Goal: Complete application form: Complete application form

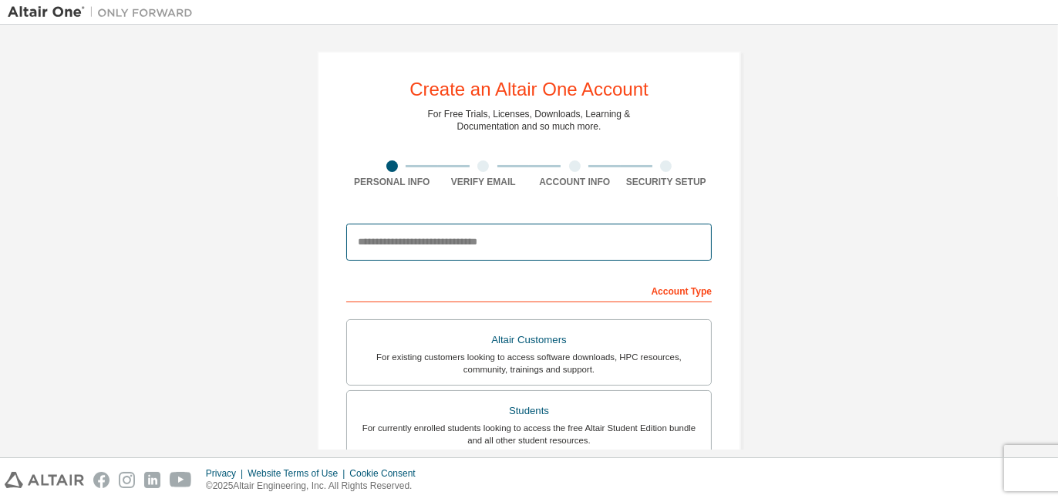
click at [507, 242] on input "email" at bounding box center [528, 242] width 365 height 37
type input "**********"
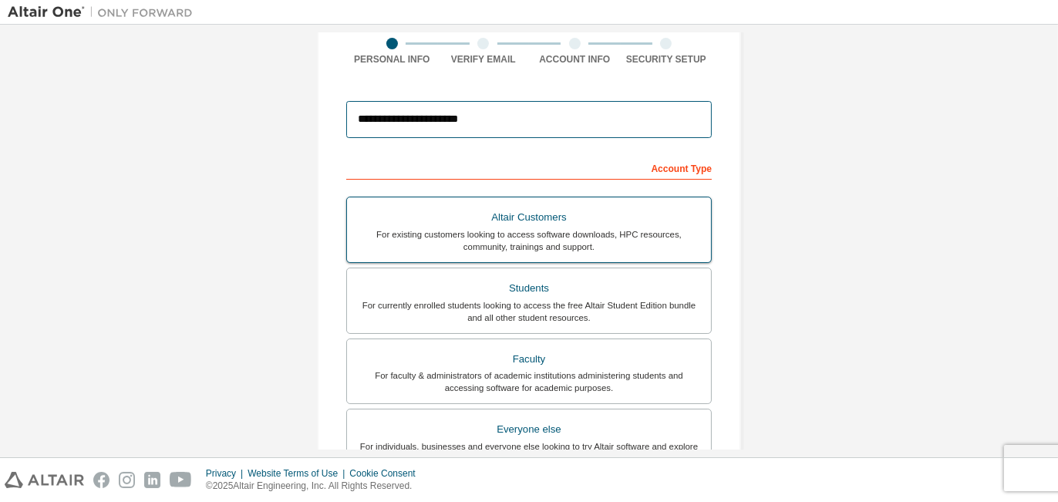
scroll to position [154, 0]
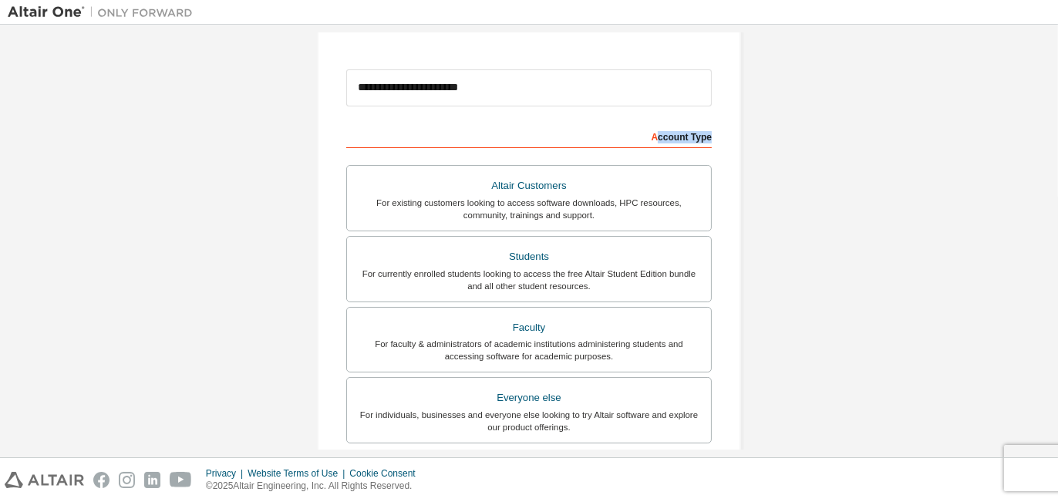
drag, startPoint x: 656, startPoint y: 137, endPoint x: 719, endPoint y: 143, distance: 63.5
click at [719, 143] on div "**********" at bounding box center [529, 287] width 424 height 780
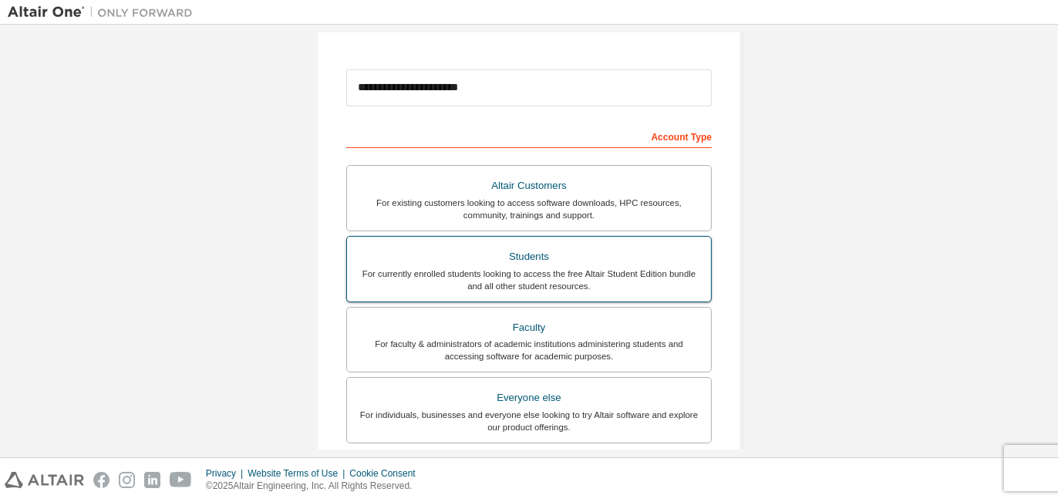
scroll to position [395, 0]
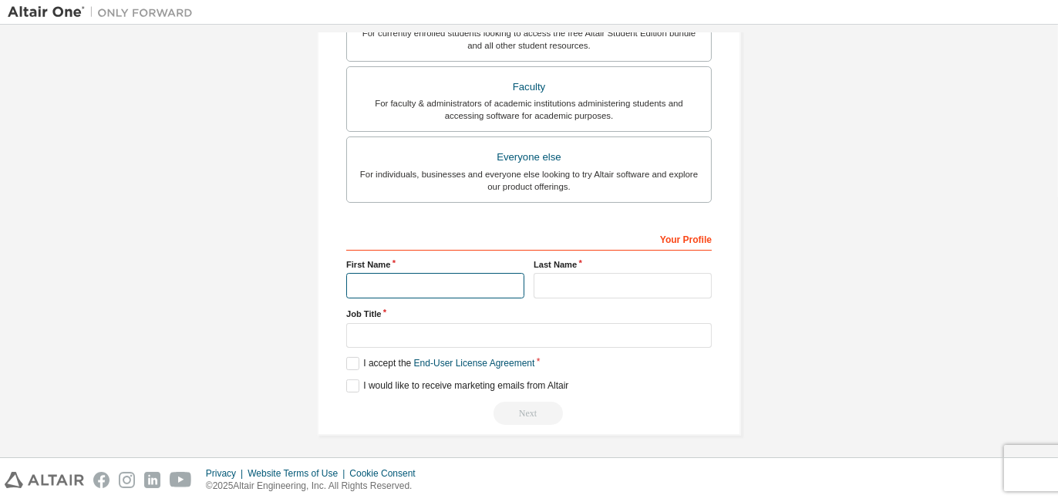
click at [476, 287] on input "text" at bounding box center [435, 285] width 178 height 25
type input "*****"
click at [558, 278] on input "text" at bounding box center [623, 285] width 178 height 25
type input "*********"
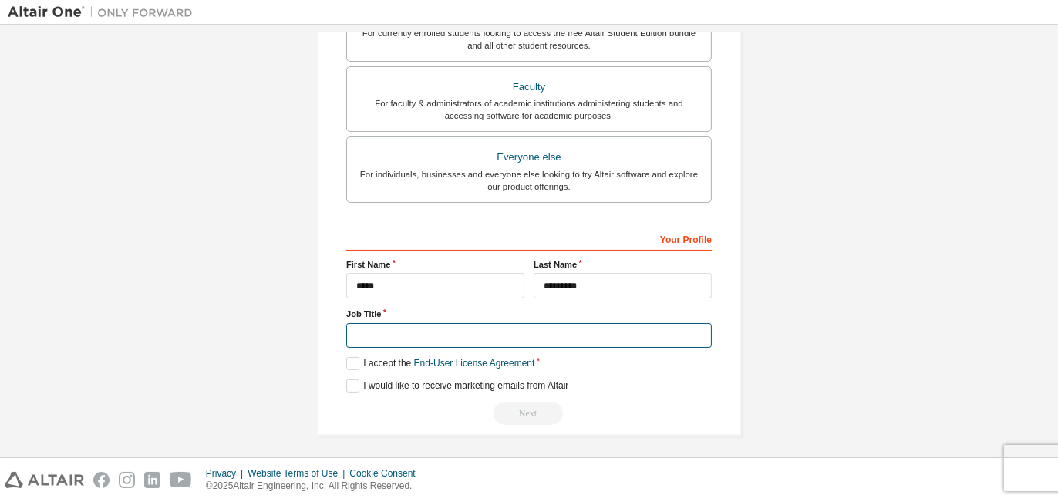
click at [474, 343] on input "text" at bounding box center [528, 335] width 365 height 25
type input "*****"
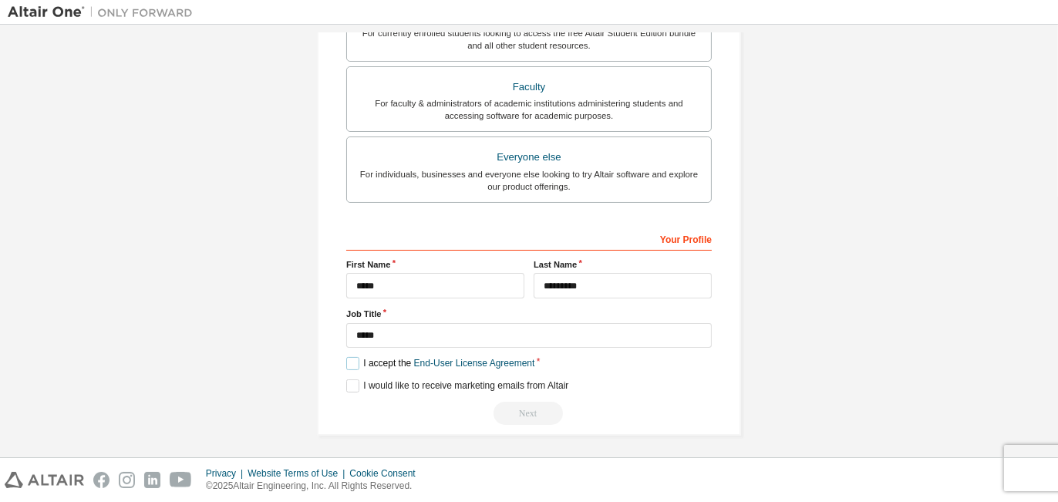
click at [355, 362] on label "I accept the End-User License Agreement" at bounding box center [440, 363] width 188 height 13
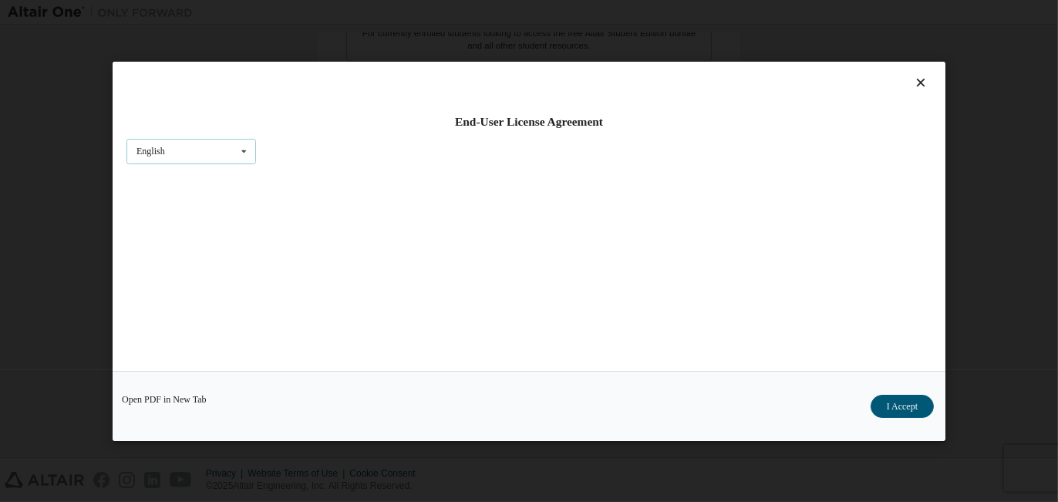
click at [222, 149] on div "English English Chinese French German Japanese Korean Portuguese" at bounding box center [191, 150] width 130 height 25
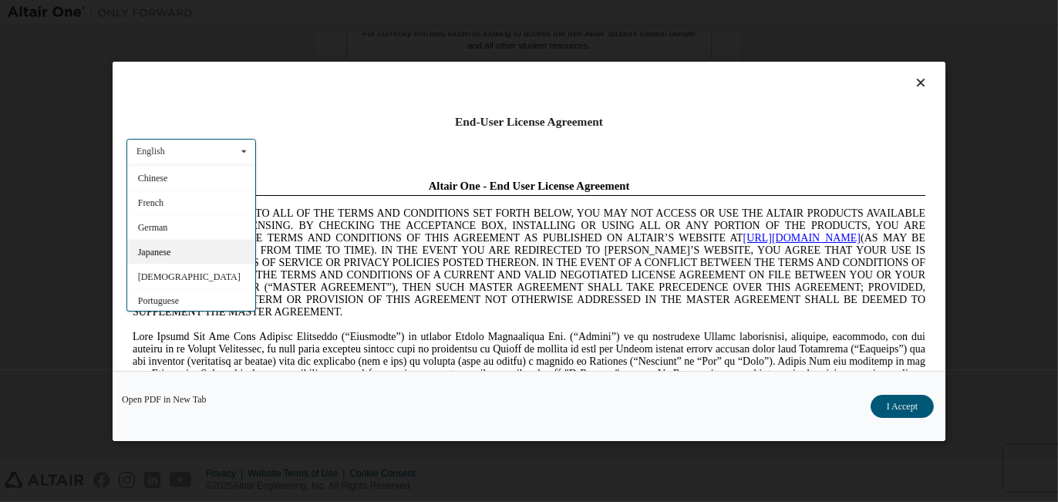
scroll to position [0, 0]
click at [347, 134] on div "End-User License Agreement English English Chinese French German Japanese Korea…" at bounding box center [529, 216] width 833 height 309
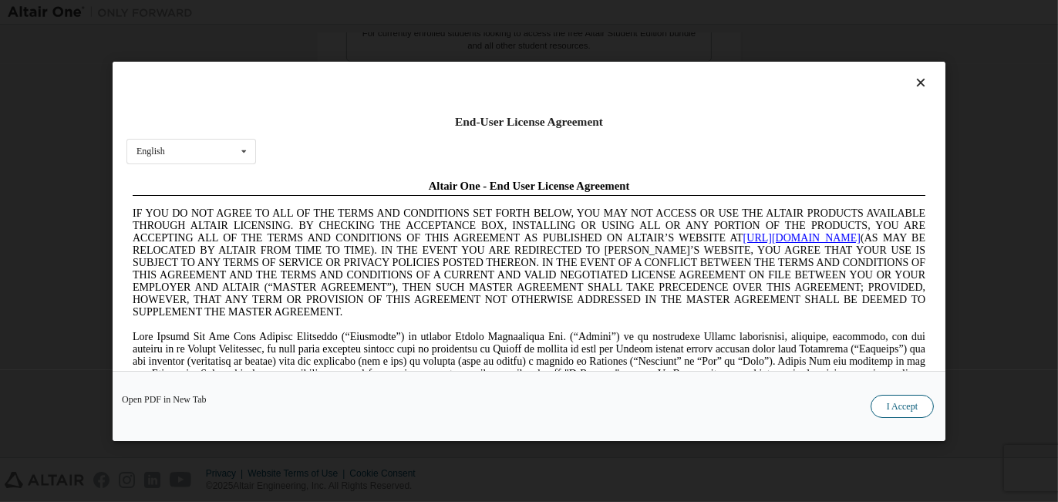
click at [901, 408] on button "I Accept" at bounding box center [902, 405] width 63 height 23
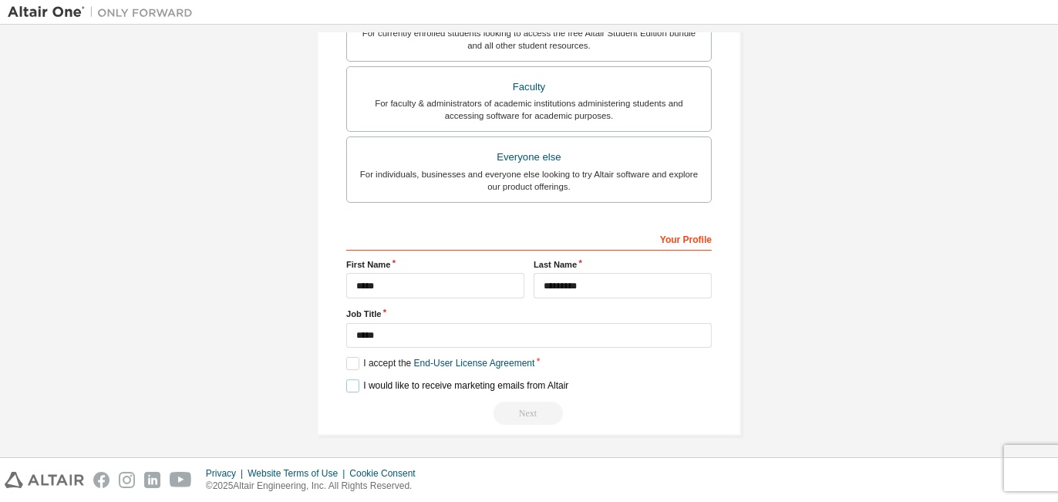
click at [352, 382] on label "I would like to receive marketing emails from Altair" at bounding box center [457, 385] width 222 height 13
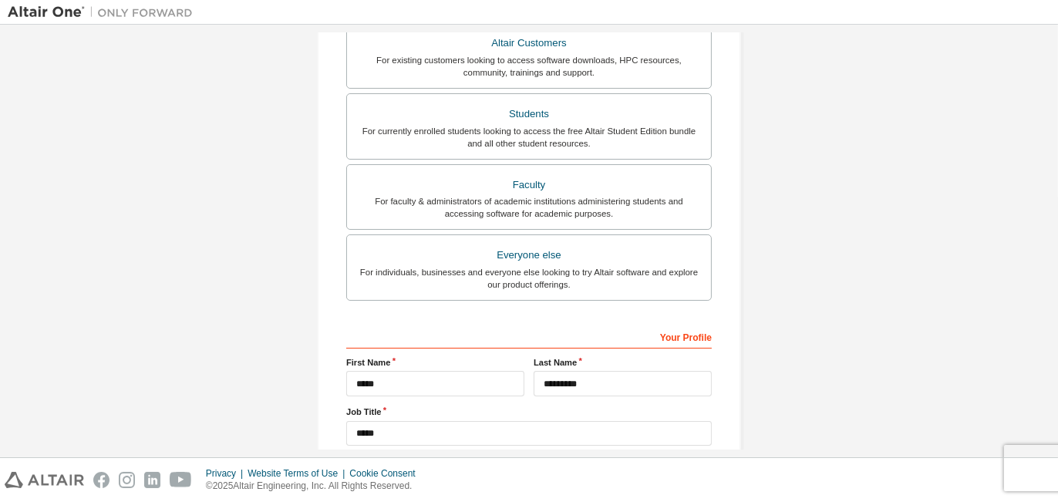
scroll to position [395, 0]
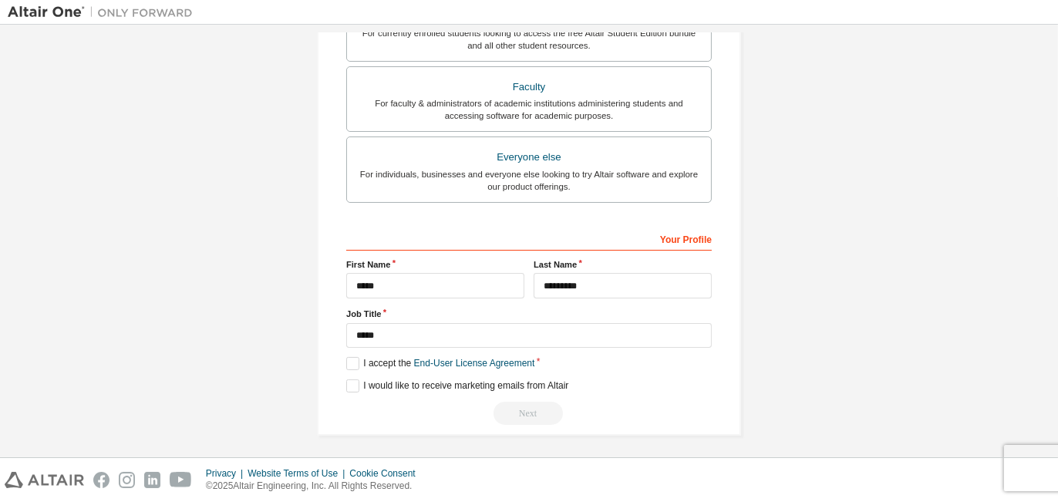
click at [681, 236] on div "Your Profile" at bounding box center [528, 238] width 365 height 25
click at [519, 414] on div "Next" at bounding box center [528, 413] width 365 height 23
click at [346, 380] on label "I would like to receive marketing emails from Altair" at bounding box center [457, 385] width 222 height 13
click at [349, 360] on label "I accept the End-User License Agreement" at bounding box center [440, 363] width 188 height 13
click at [351, 362] on label "I accept the End-User License Agreement" at bounding box center [440, 363] width 188 height 13
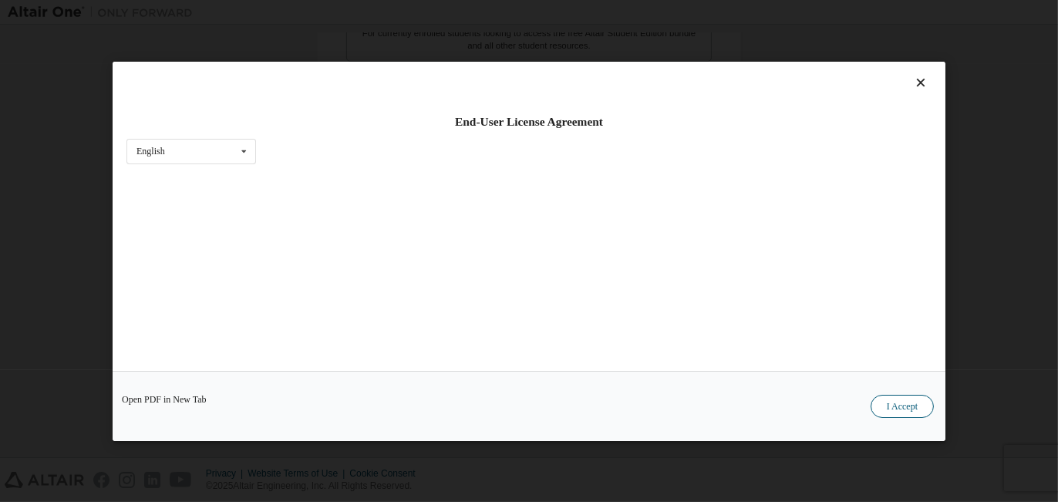
click at [898, 406] on button "I Accept" at bounding box center [902, 405] width 63 height 23
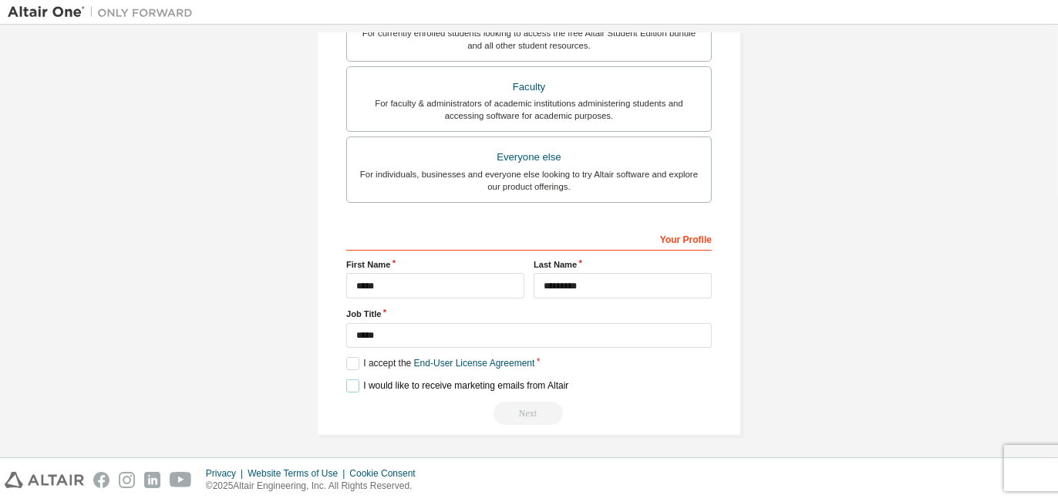
click at [349, 388] on label "I would like to receive marketing emails from Altair" at bounding box center [457, 385] width 222 height 13
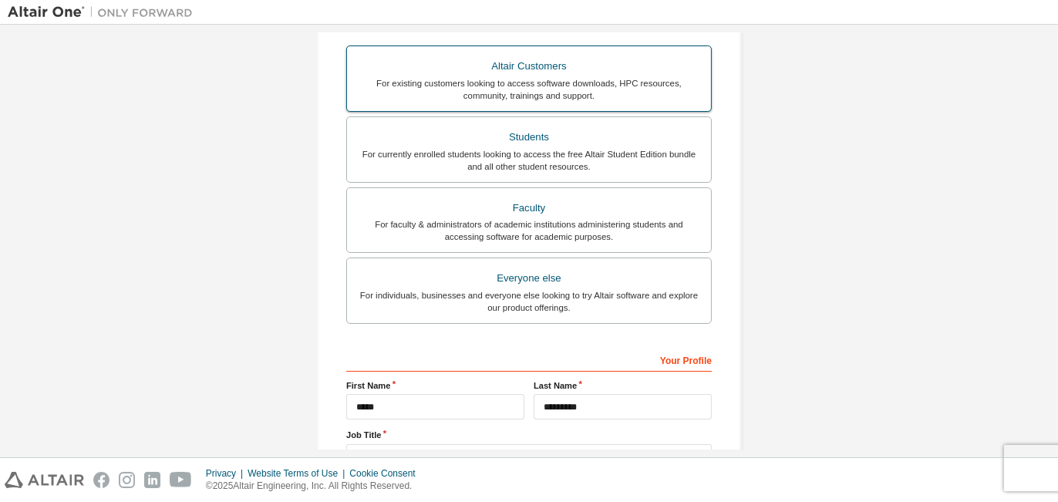
scroll to position [0, 0]
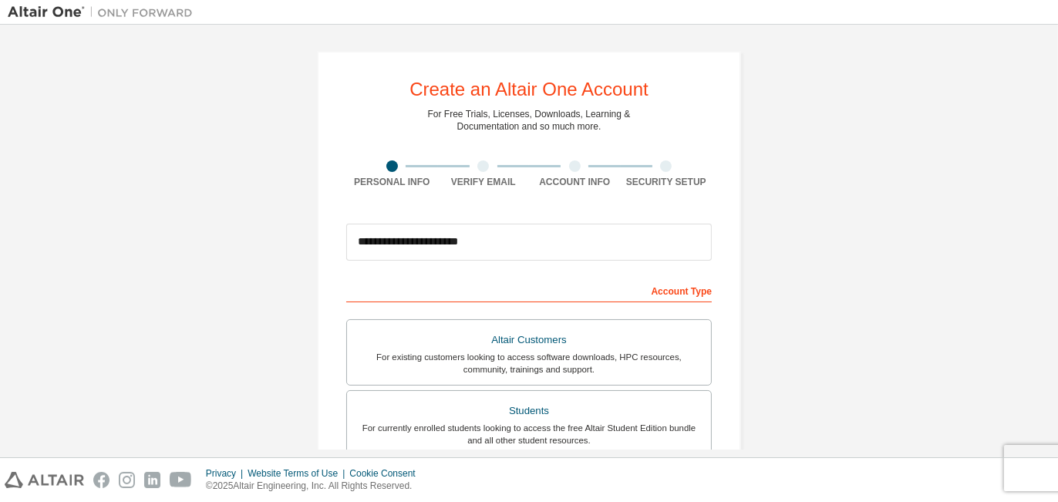
click at [664, 278] on div "Account Type" at bounding box center [528, 290] width 365 height 25
click at [648, 298] on div "Account Type" at bounding box center [528, 290] width 365 height 25
click at [649, 298] on div "Account Type" at bounding box center [528, 290] width 365 height 25
click at [651, 297] on div "Account Type" at bounding box center [528, 290] width 365 height 25
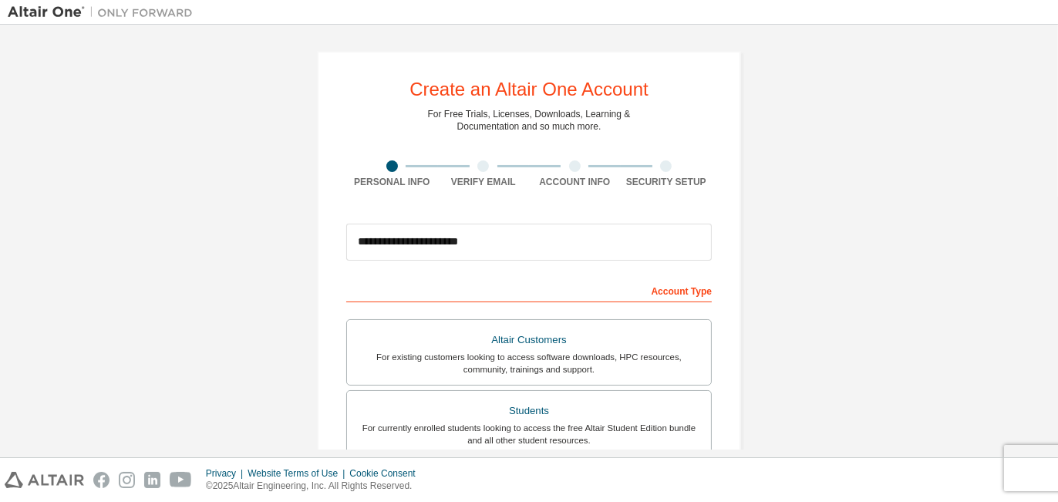
click at [651, 297] on div "Account Type" at bounding box center [528, 290] width 365 height 25
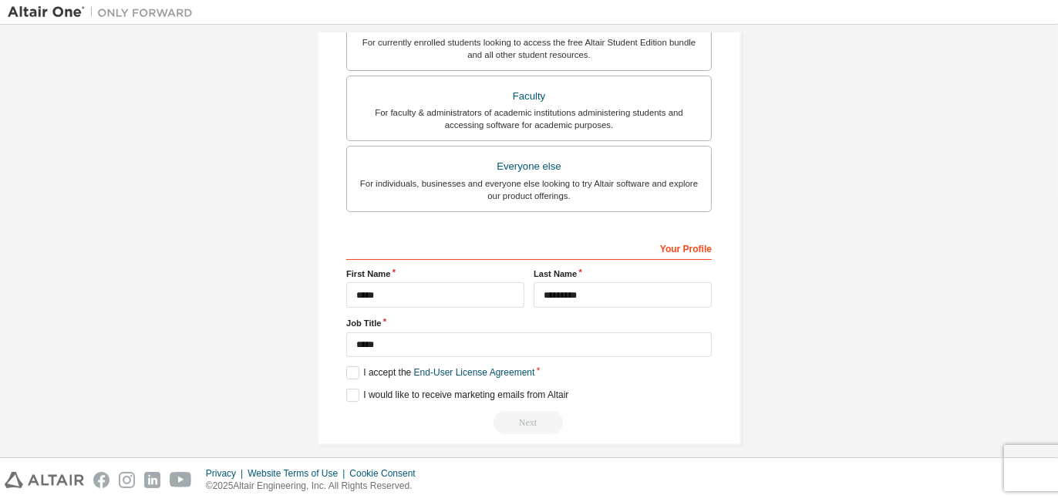
scroll to position [395, 0]
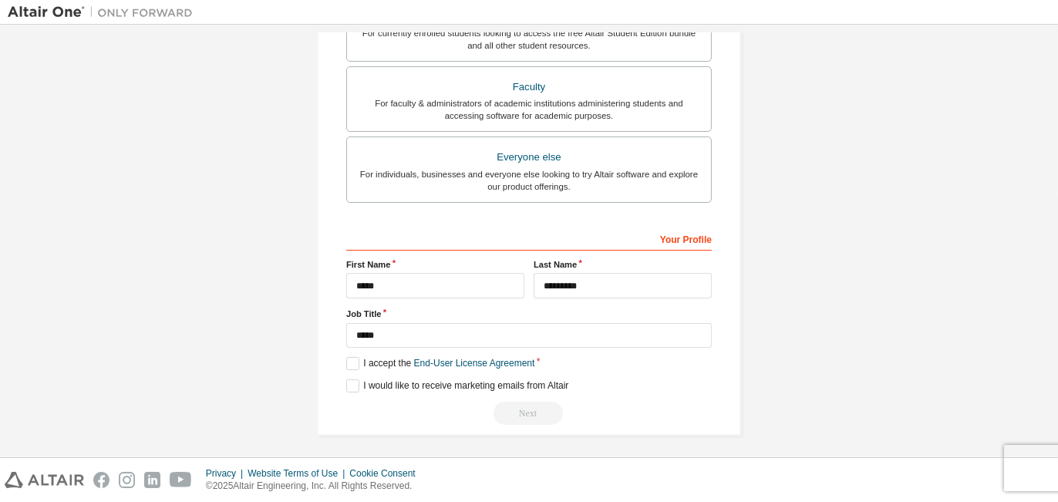
click at [534, 406] on div "Next" at bounding box center [528, 413] width 365 height 23
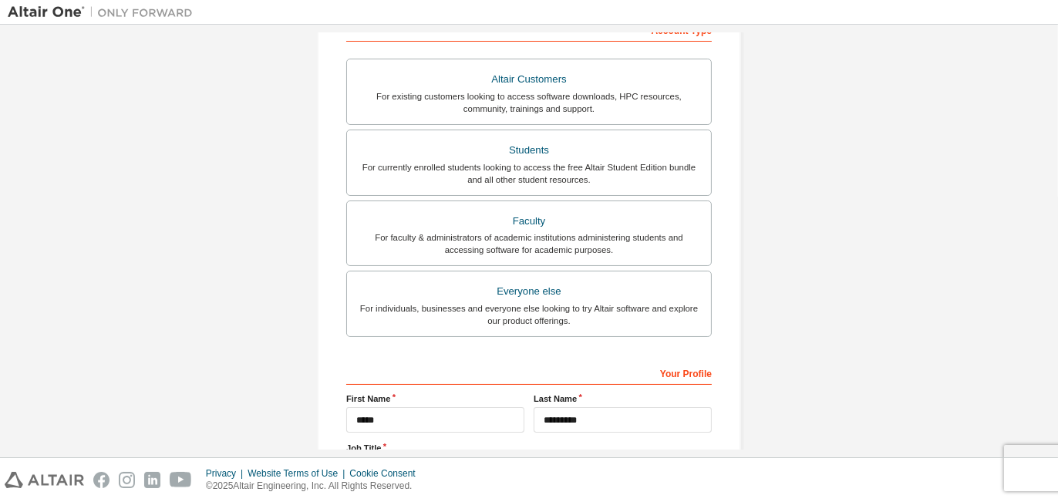
scroll to position [0, 0]
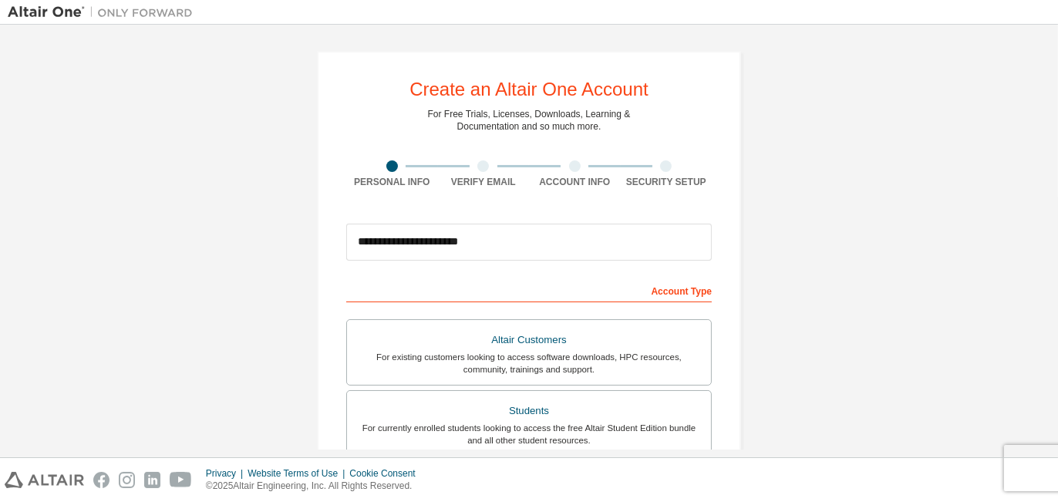
click at [672, 170] on div at bounding box center [667, 166] width 92 height 12
click at [665, 171] on div "Security Setup" at bounding box center [667, 174] width 92 height 28
click at [621, 178] on div "Security Setup" at bounding box center [667, 182] width 92 height 12
click at [574, 173] on div "Account Info" at bounding box center [575, 174] width 92 height 28
click at [576, 167] on div at bounding box center [575, 166] width 92 height 12
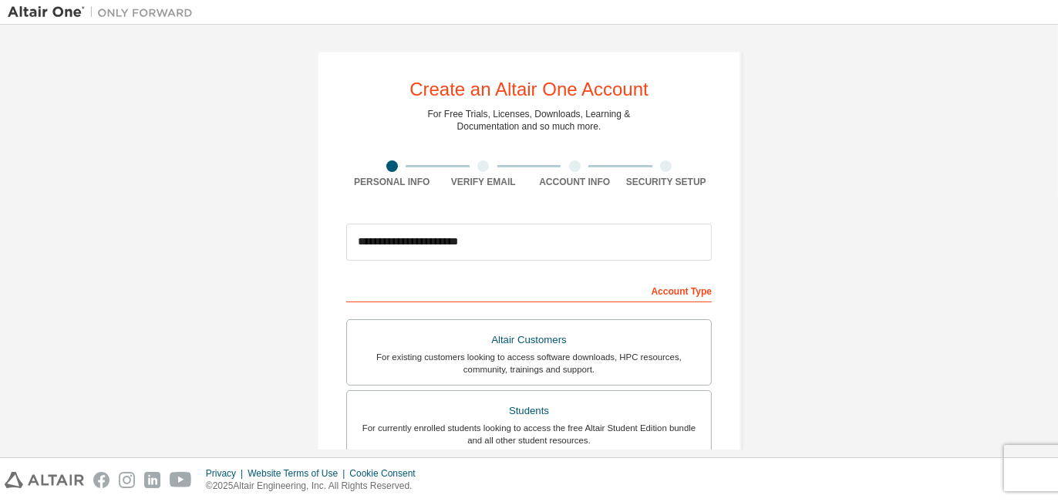
click at [575, 167] on div at bounding box center [575, 166] width 92 height 12
click at [495, 173] on div "Verify Email" at bounding box center [484, 174] width 92 height 28
click at [470, 172] on div "Verify Email" at bounding box center [484, 174] width 92 height 28
click at [579, 160] on div at bounding box center [575, 166] width 92 height 12
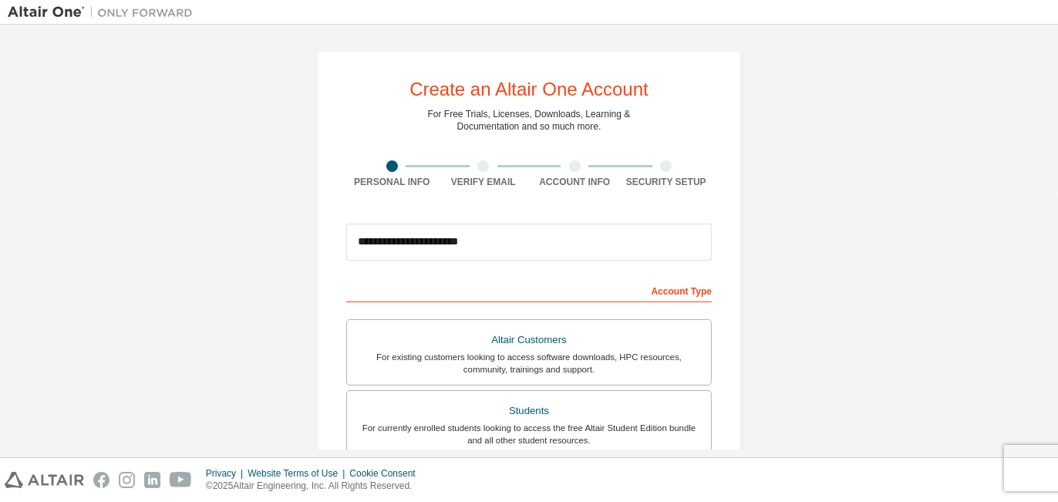
click at [606, 162] on div at bounding box center [575, 166] width 92 height 12
click at [627, 164] on div at bounding box center [667, 166] width 92 height 12
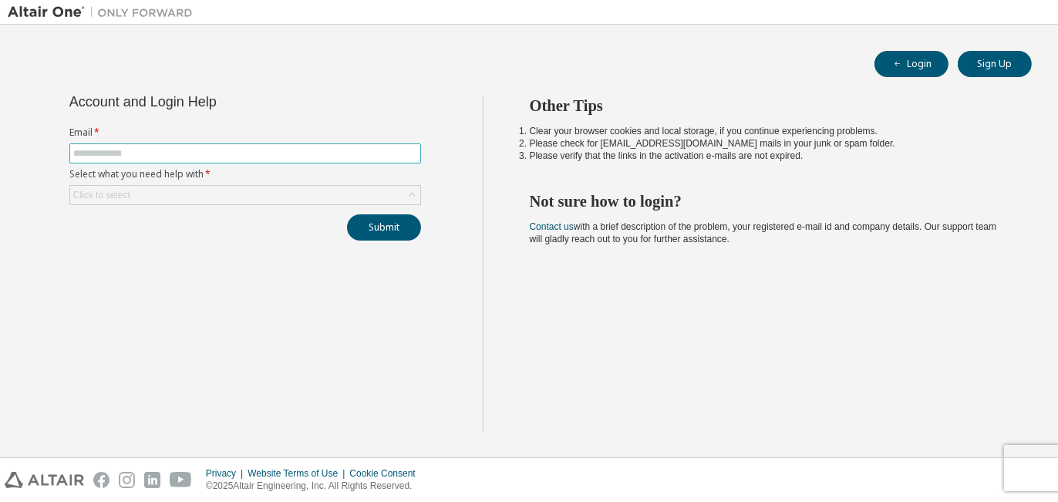
click at [290, 147] on input "text" at bounding box center [245, 153] width 344 height 12
